Goal: Task Accomplishment & Management: Manage account settings

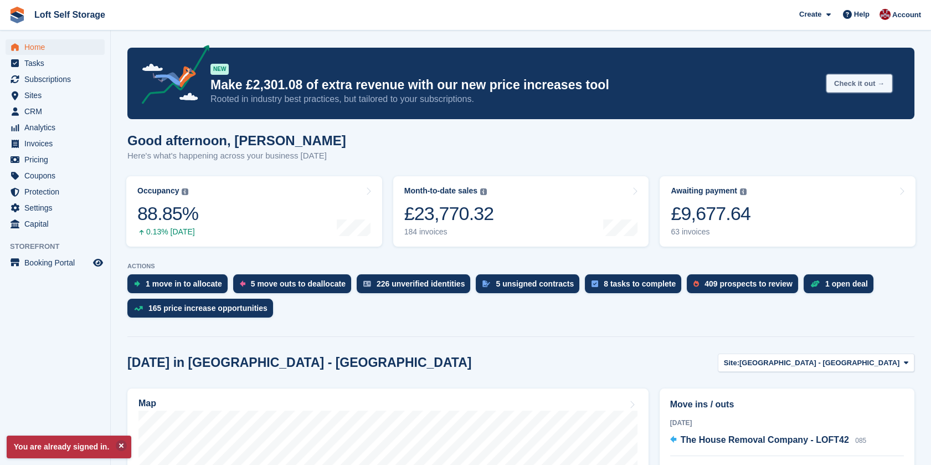
click at [845, 80] on button "Check it out →" at bounding box center [859, 83] width 66 height 18
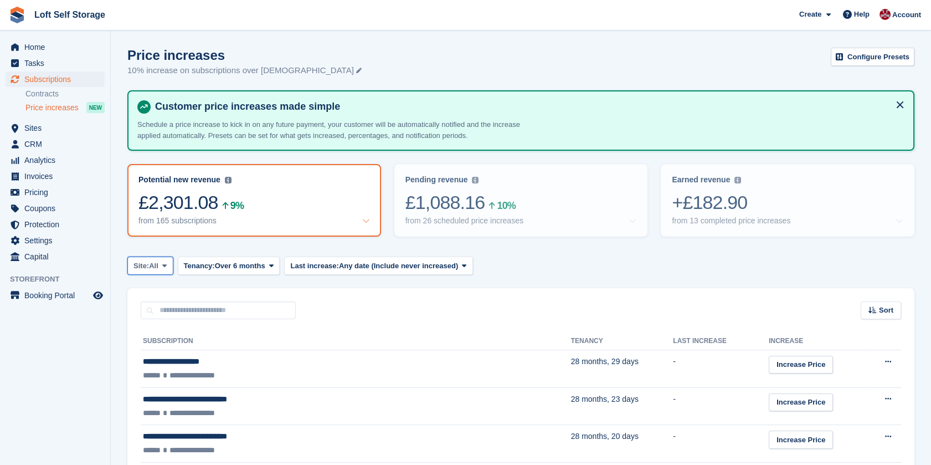
click at [161, 266] on span at bounding box center [164, 265] width 9 height 9
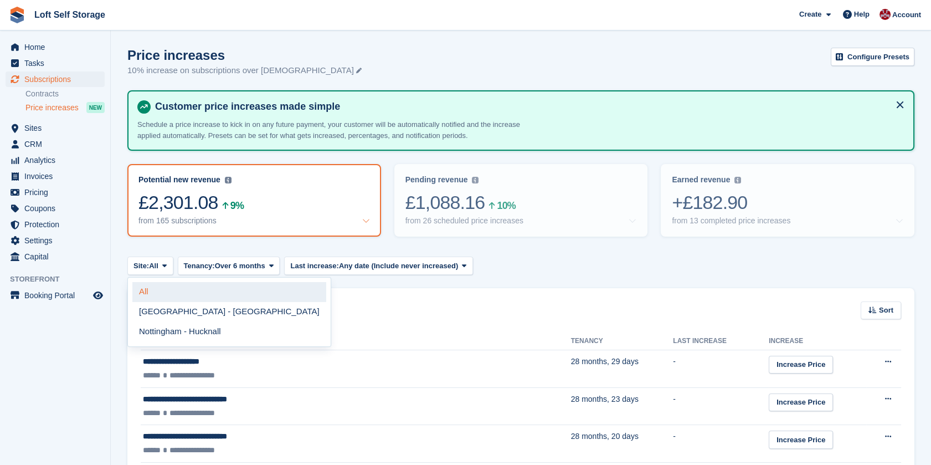
click at [165, 291] on link "All" at bounding box center [229, 292] width 194 height 20
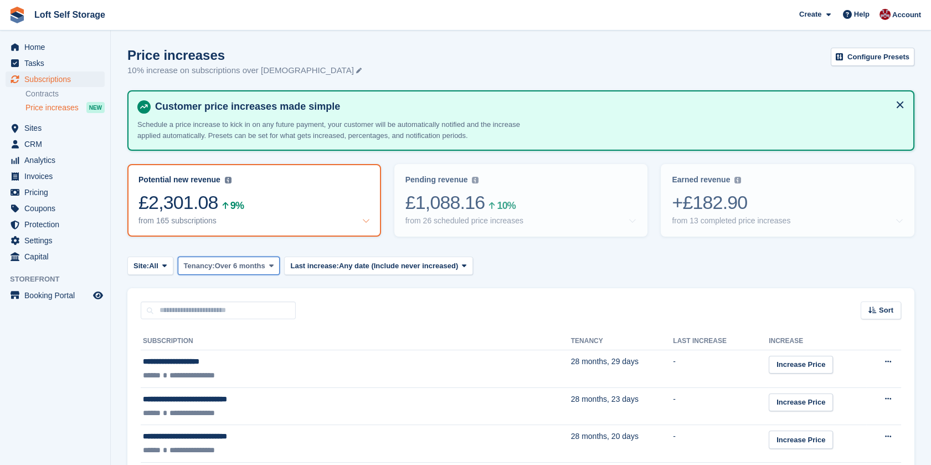
click at [255, 269] on span "Over 6 months" at bounding box center [240, 265] width 50 height 11
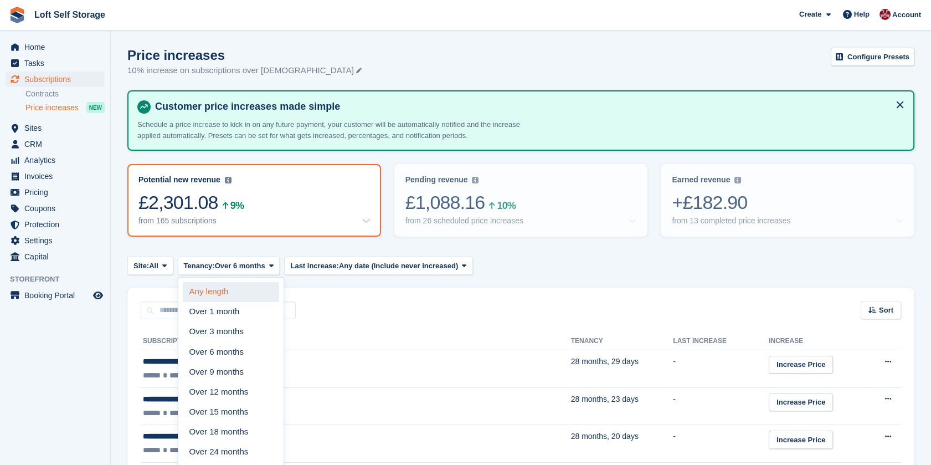
click at [237, 287] on link "Any length" at bounding box center [231, 292] width 96 height 20
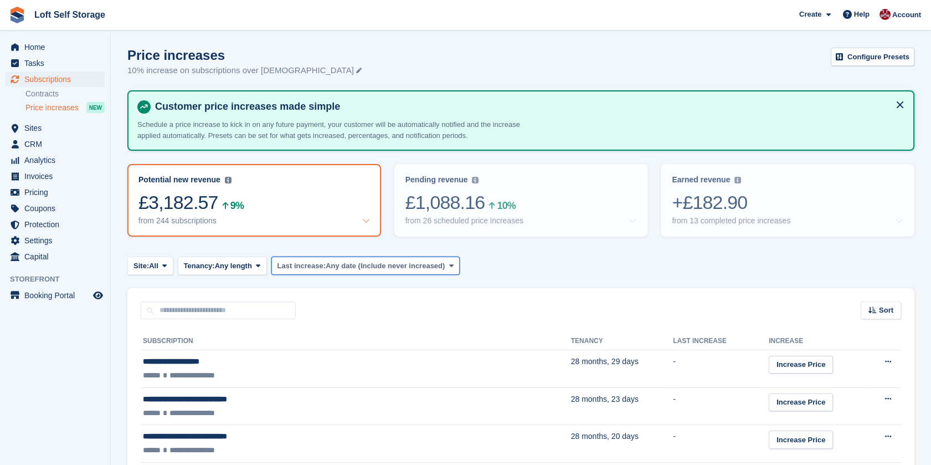
click at [317, 270] on span "Last increase:" at bounding box center [301, 265] width 48 height 11
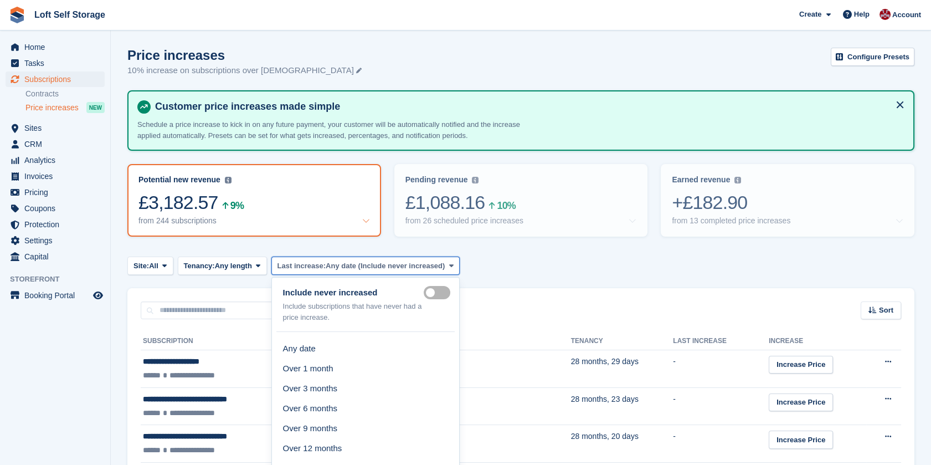
click at [317, 270] on span "Last increase:" at bounding box center [301, 265] width 48 height 11
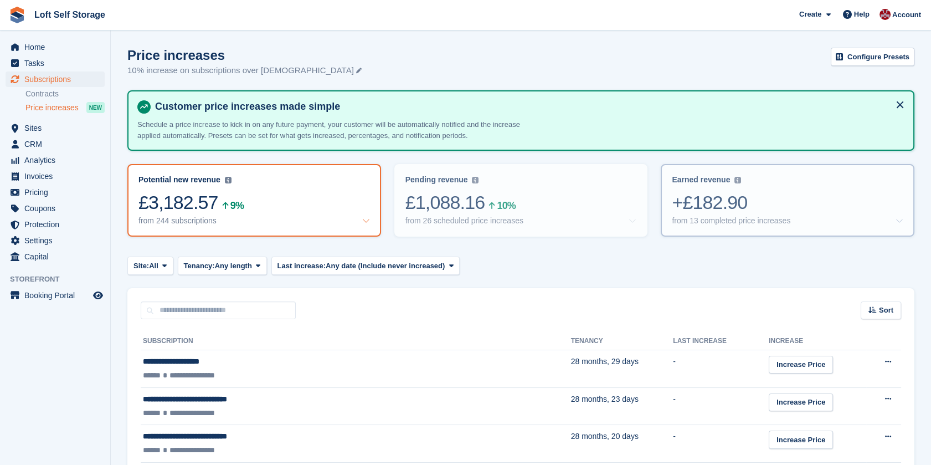
click at [679, 191] on div "+£182.90" at bounding box center [787, 202] width 231 height 23
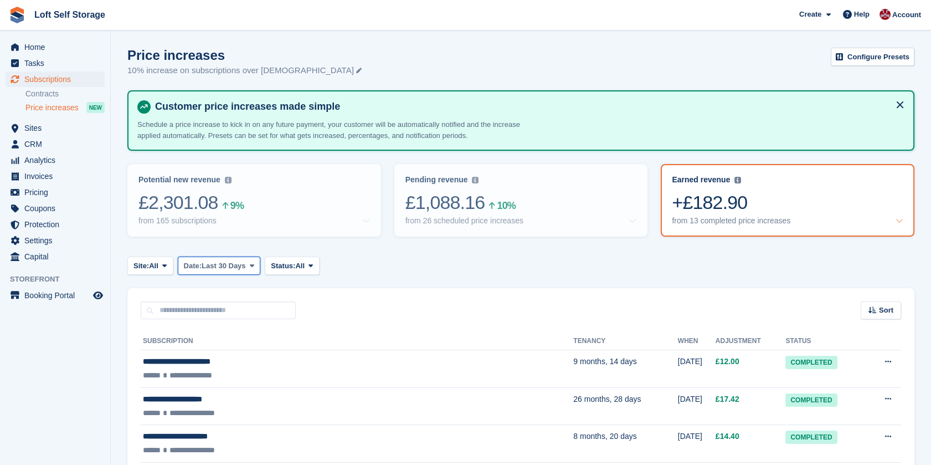
click at [261, 269] on button "Date: Last 30 Days" at bounding box center [219, 265] width 83 height 18
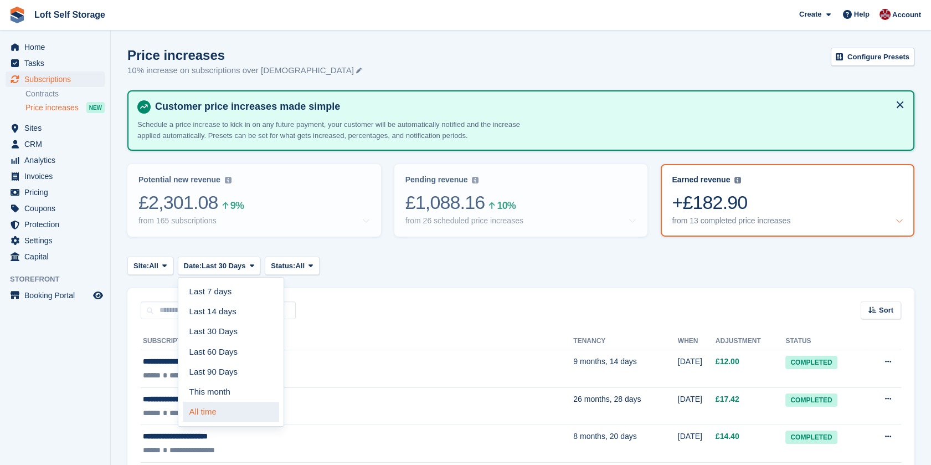
click at [228, 407] on link "All time" at bounding box center [231, 411] width 96 height 20
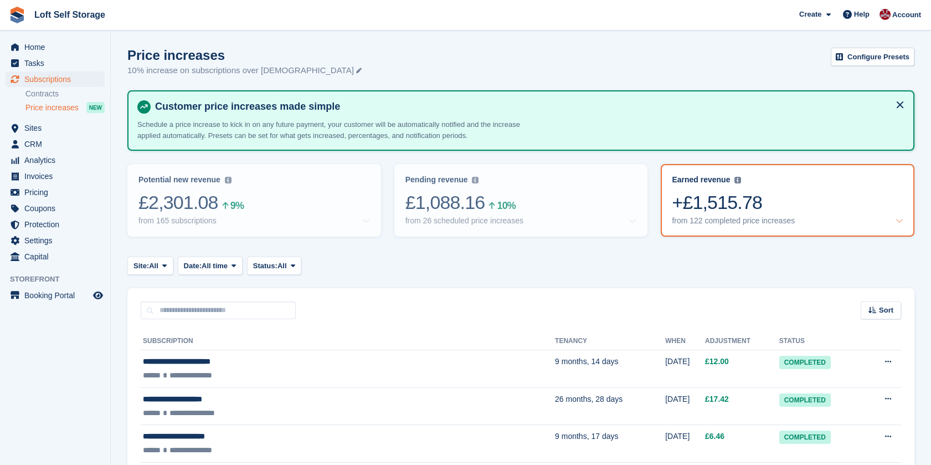
click at [584, 62] on div "Price increases 10% increase on subscriptions over [DEMOGRAPHIC_DATA] Configure…" at bounding box center [520, 69] width 787 height 43
click at [747, 58] on div "Price increases 10% increase on subscriptions over [DEMOGRAPHIC_DATA] Configure…" at bounding box center [520, 69] width 787 height 43
click at [771, 213] on div "+£1,515.78" at bounding box center [787, 202] width 231 height 23
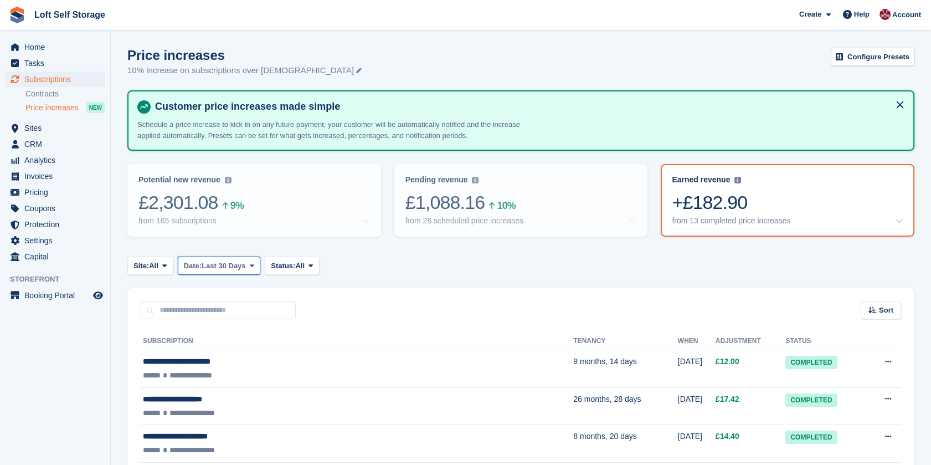
click at [249, 266] on span at bounding box center [251, 265] width 9 height 9
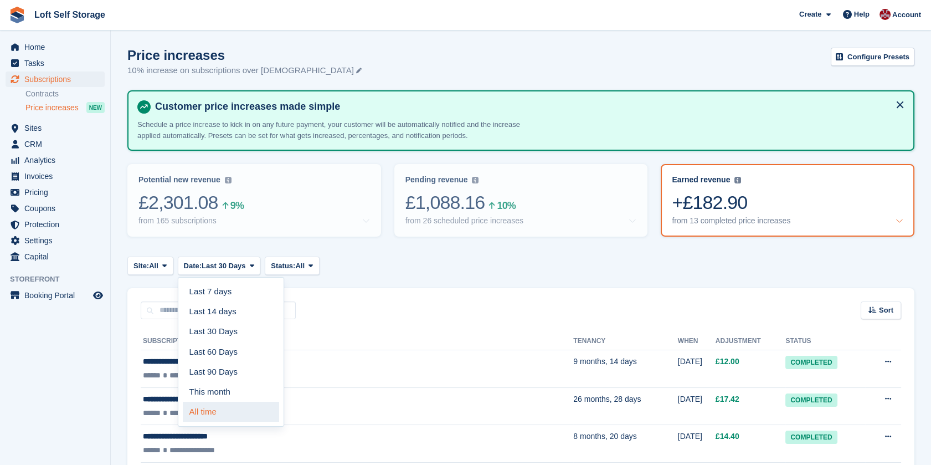
click at [218, 411] on link "All time" at bounding box center [231, 411] width 96 height 20
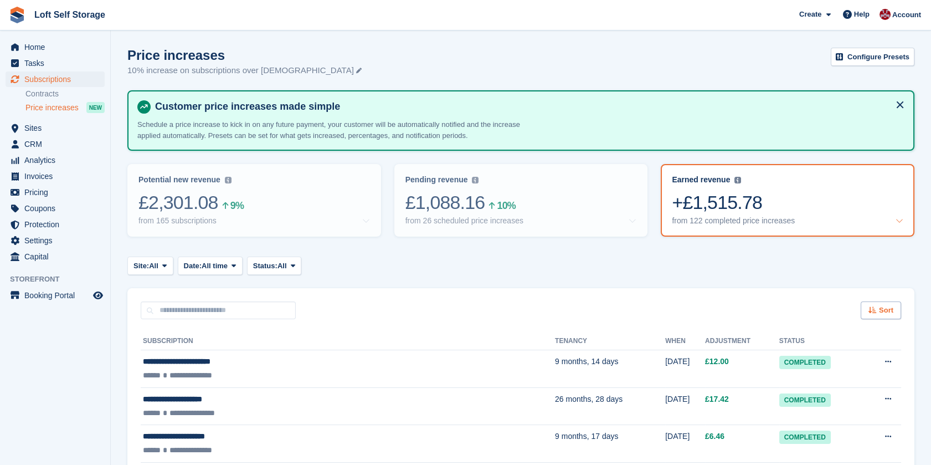
click at [878, 311] on div "Sort" at bounding box center [880, 310] width 40 height 18
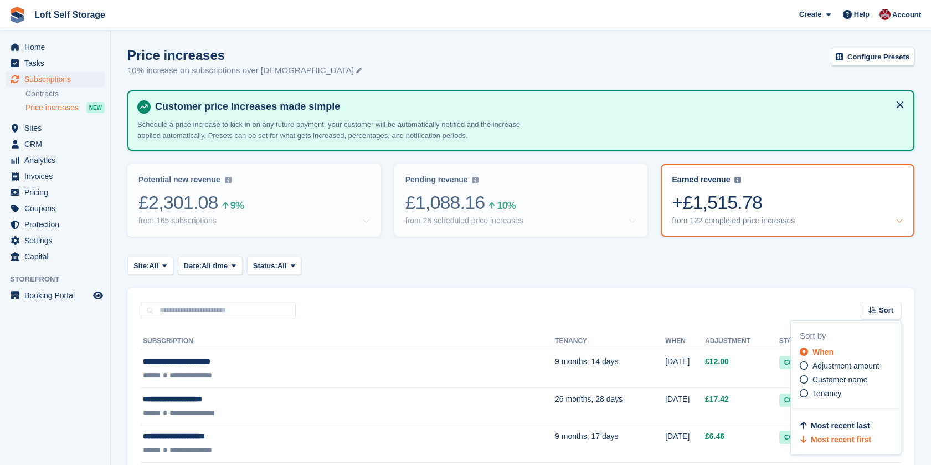
click at [837, 431] on div "Most recent last Most recent first" at bounding box center [849, 432] width 101 height 25
click at [833, 424] on span "Most recent last" at bounding box center [840, 425] width 59 height 9
